Goal: Task Accomplishment & Management: Use online tool/utility

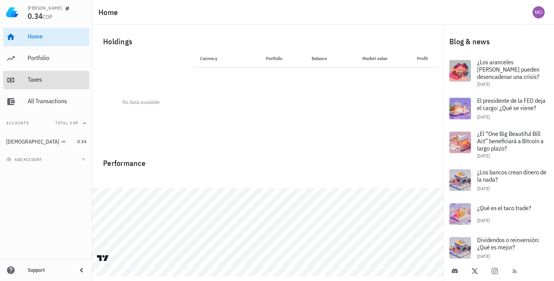
click at [45, 81] on div "Taxes" at bounding box center [57, 79] width 59 height 7
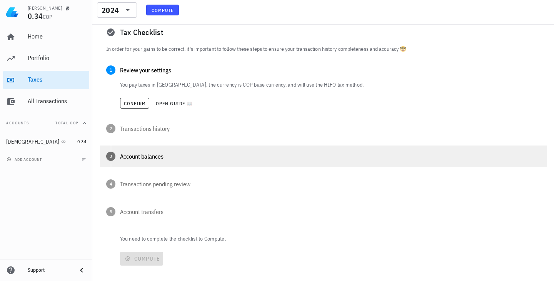
scroll to position [71, 0]
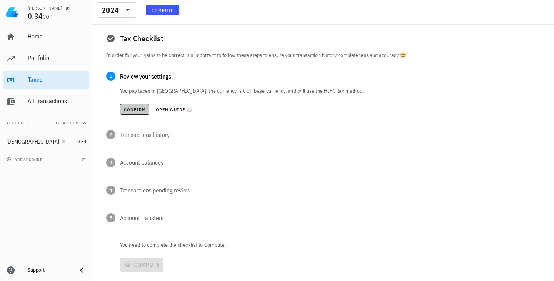
click at [132, 110] on span "Confirm" at bounding box center [135, 110] width 23 height 6
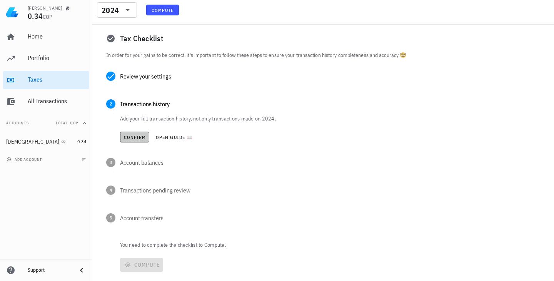
click at [138, 136] on span "Confirm" at bounding box center [135, 137] width 23 height 6
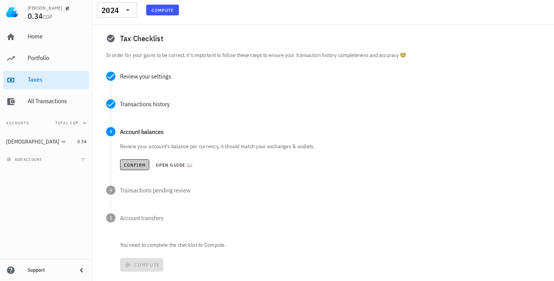
click at [134, 164] on span "Confirm" at bounding box center [135, 165] width 23 height 6
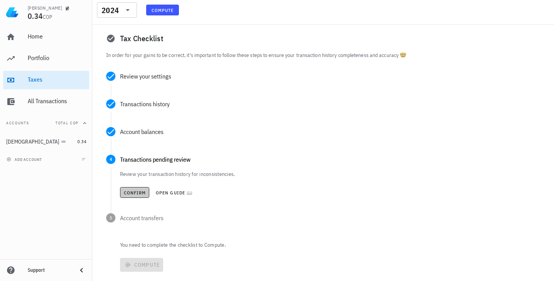
click at [137, 194] on span "Confirm" at bounding box center [135, 193] width 23 height 6
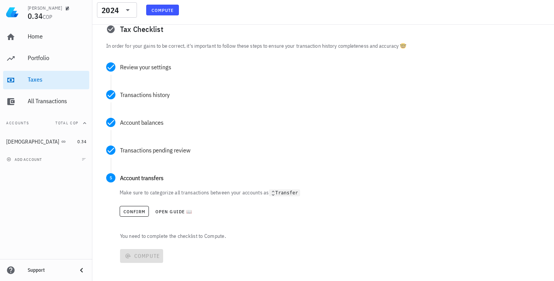
scroll to position [88, 0]
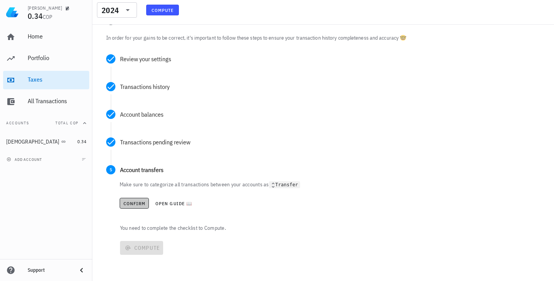
click at [139, 205] on span "Confirm" at bounding box center [134, 204] width 23 height 6
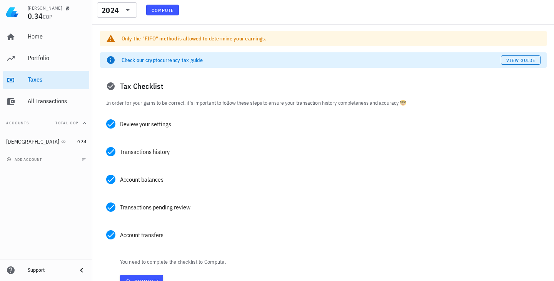
scroll to position [57, 0]
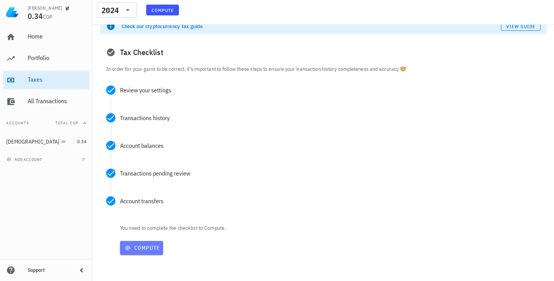
click at [134, 249] on span "Compute" at bounding box center [141, 247] width 37 height 7
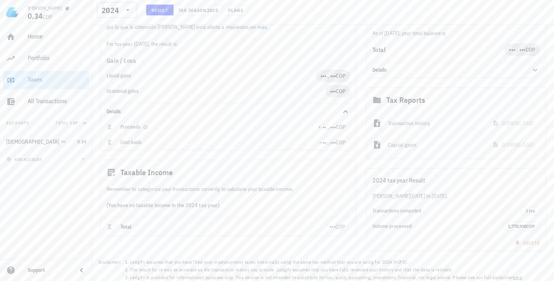
scroll to position [132, 0]
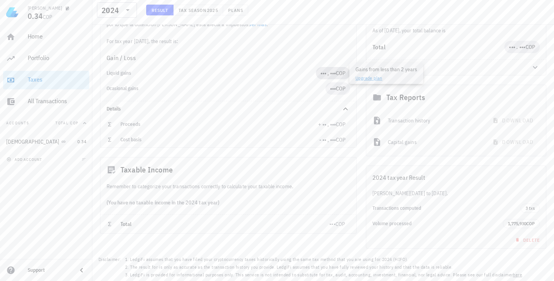
click at [278, 74] on span "••• , •••" at bounding box center [328, 73] width 15 height 7
click at [278, 85] on div "Ocasional gains" at bounding box center [216, 88] width 219 height 12
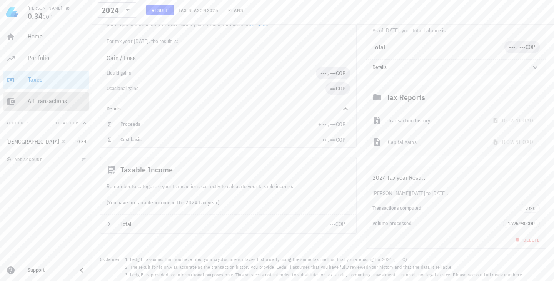
click at [57, 107] on div "All Transactions" at bounding box center [57, 101] width 59 height 17
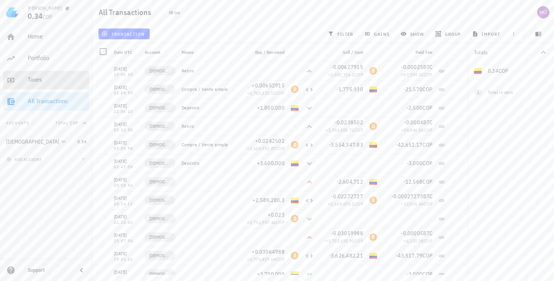
click at [39, 76] on div "Taxes" at bounding box center [57, 79] width 59 height 7
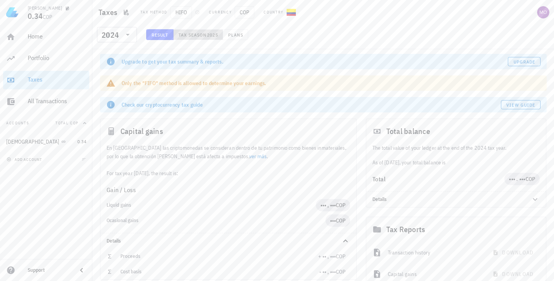
click at [197, 37] on span "Tax season" at bounding box center [192, 35] width 29 height 6
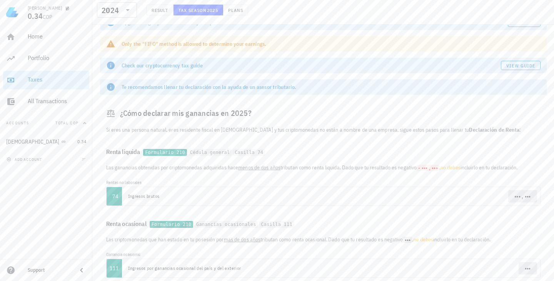
scroll to position [75, 0]
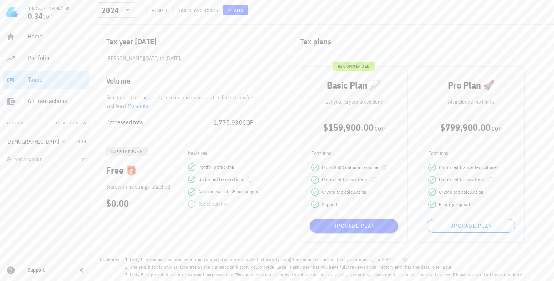
scroll to position [68, 0]
click at [278, 225] on span "Upgrade plan" at bounding box center [354, 226] width 82 height 7
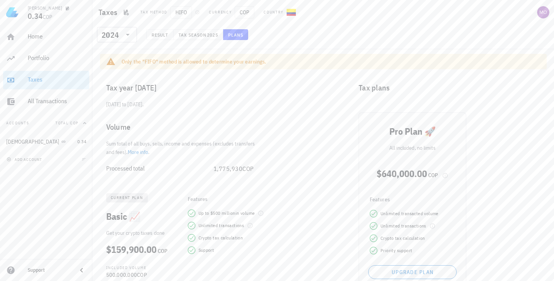
click at [42, 68] on div "Home Portfolio Taxes All Transactions" at bounding box center [46, 69] width 86 height 89
click at [40, 51] on div "Portfolio" at bounding box center [57, 58] width 59 height 17
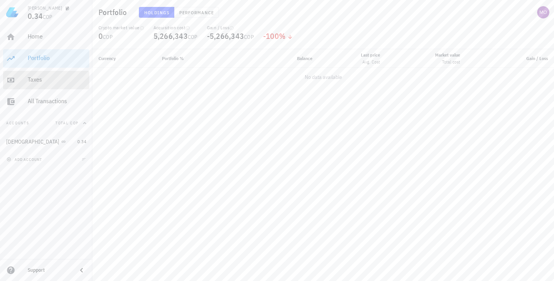
click at [40, 78] on div "Taxes" at bounding box center [57, 79] width 59 height 7
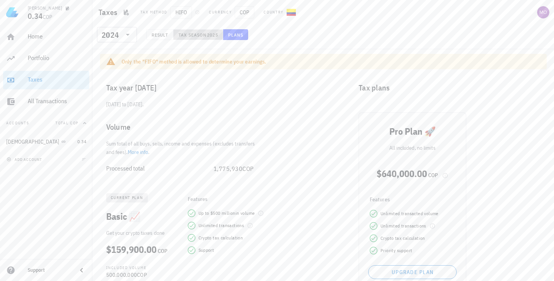
click at [207, 36] on span "Tax season" at bounding box center [192, 35] width 29 height 6
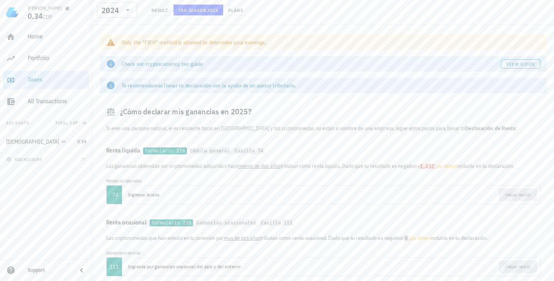
scroll to position [53, 0]
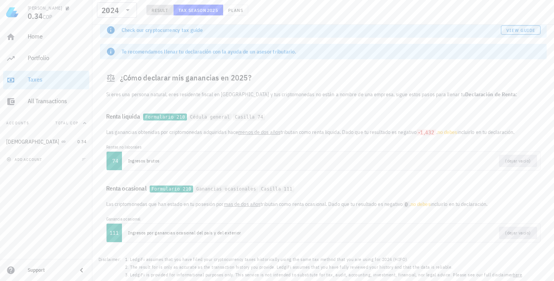
click at [165, 13] on button "Result" at bounding box center [159, 10] width 27 height 11
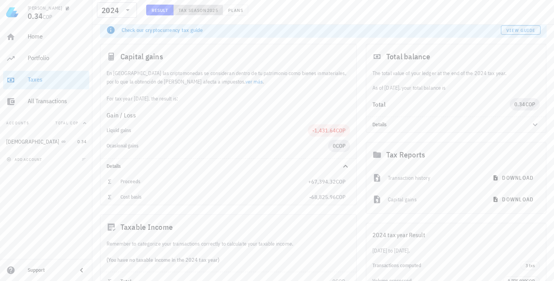
click at [196, 8] on span "Tax season" at bounding box center [192, 10] width 29 height 6
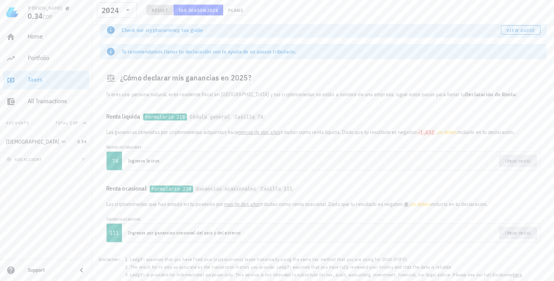
click at [157, 8] on span "Result" at bounding box center [159, 10] width 17 height 6
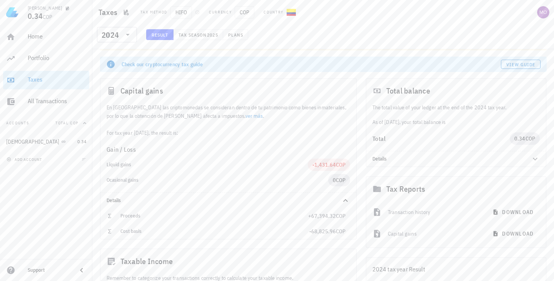
scroll to position [13, 0]
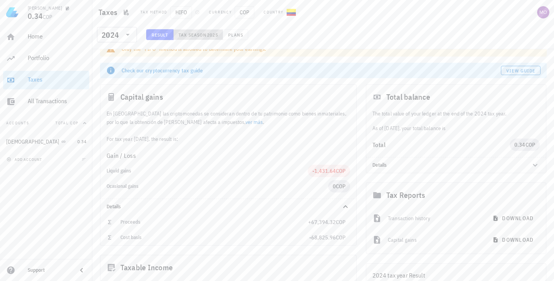
click at [214, 32] on span "2025" at bounding box center [212, 35] width 11 height 6
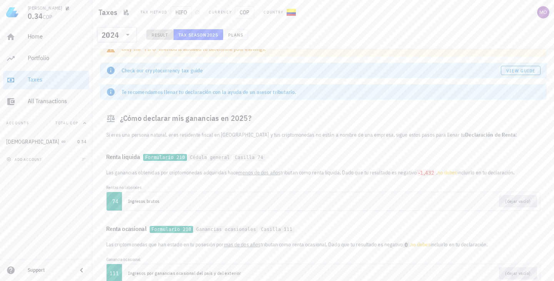
click at [157, 35] on span "Result" at bounding box center [159, 35] width 17 height 6
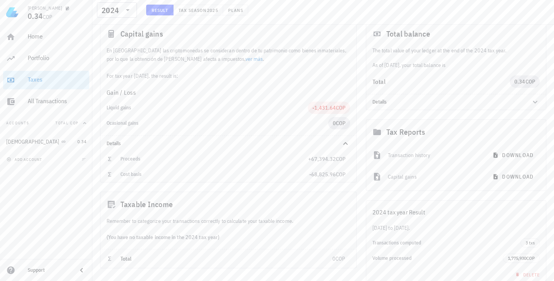
scroll to position [74, 0]
click at [203, 12] on span "Tax season" at bounding box center [192, 10] width 29 height 6
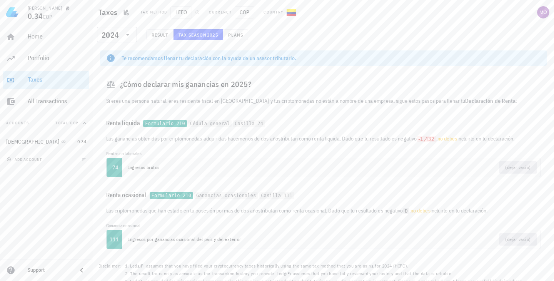
scroll to position [53, 0]
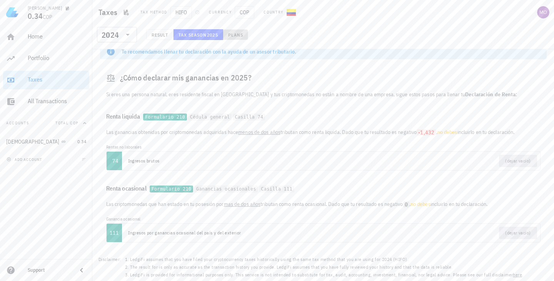
click at [237, 35] on span "Plans" at bounding box center [235, 35] width 15 height 6
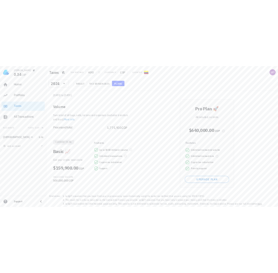
scroll to position [46, 0]
